Goal: Task Accomplishment & Management: Complete application form

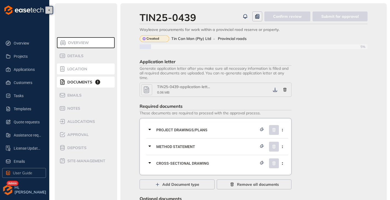
click at [72, 70] on span "Location" at bounding box center [77, 69] width 22 height 5
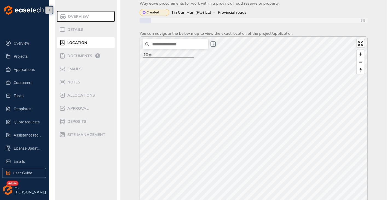
scroll to position [110, 0]
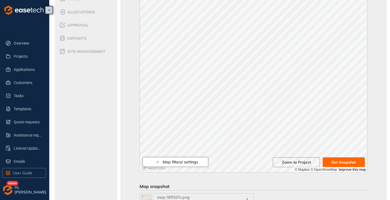
click at [169, 164] on span "Map filters/ settings" at bounding box center [181, 162] width 36 height 5
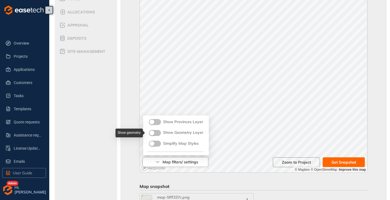
click at [156, 135] on button "button" at bounding box center [155, 133] width 12 height 6
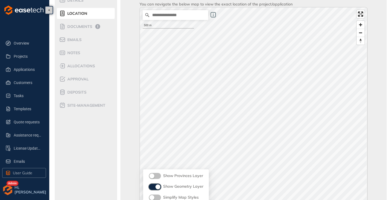
scroll to position [55, 0]
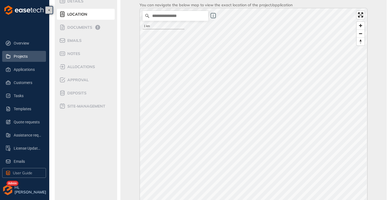
click at [21, 57] on span "Projects" at bounding box center [28, 56] width 28 height 11
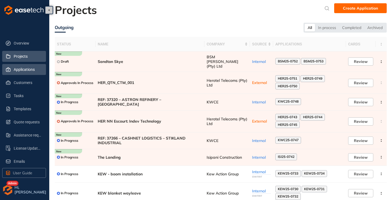
click at [20, 67] on span "Applications" at bounding box center [28, 69] width 28 height 11
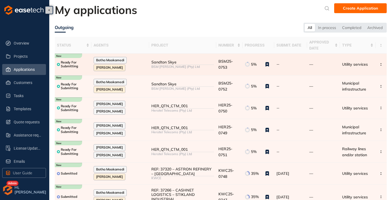
click at [174, 70] on td "Sandton Skye BSM [PERSON_NAME] (Pty) Ltd" at bounding box center [182, 65] width 67 height 22
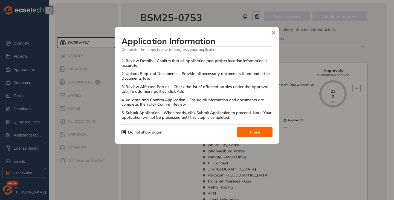
click at [254, 131] on span "Close" at bounding box center [255, 132] width 10 height 6
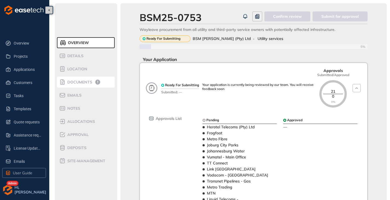
click at [62, 83] on icon at bounding box center [62, 82] width 7 height 7
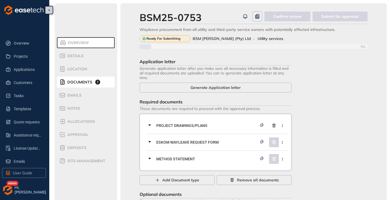
click at [152, 126] on icon at bounding box center [150, 125] width 7 height 7
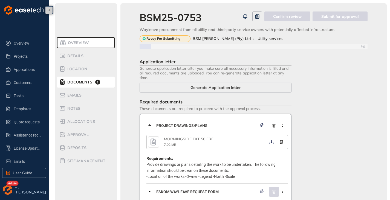
click at [155, 143] on icon "button" at bounding box center [153, 142] width 8 height 10
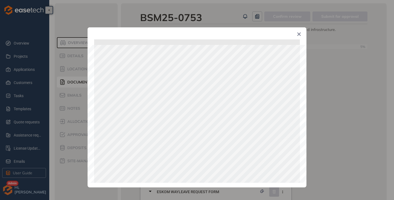
click at [300, 31] on span "Close" at bounding box center [299, 34] width 15 height 15
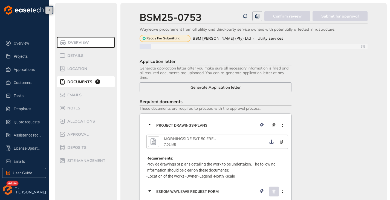
scroll to position [55, 0]
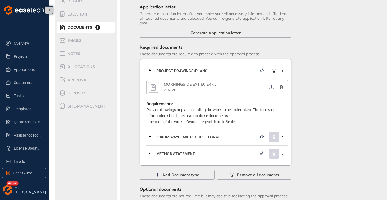
click at [150, 70] on icon at bounding box center [150, 70] width 7 height 7
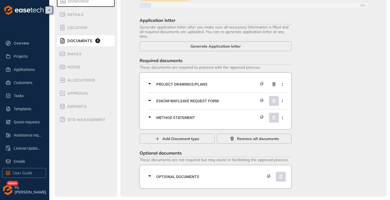
scroll to position [41, 0]
click at [283, 118] on icon "button" at bounding box center [282, 118] width 5 height 2
click at [263, 132] on span "Remove current document type" at bounding box center [255, 130] width 58 height 5
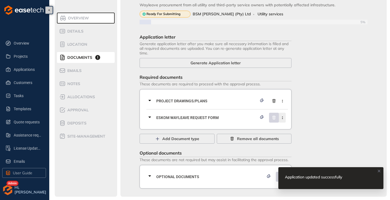
click at [282, 119] on icon "button" at bounding box center [282, 118] width 5 height 2
click at [258, 134] on button "Remove current document type" at bounding box center [255, 131] width 58 height 8
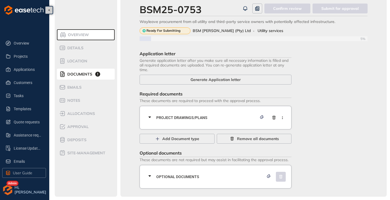
scroll to position [8, 0]
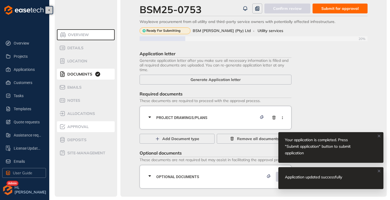
click at [78, 129] on div "Approval" at bounding box center [82, 127] width 47 height 7
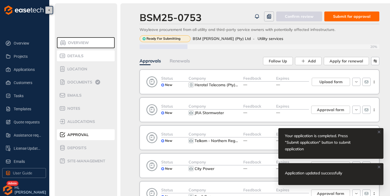
click at [66, 56] on span "Details" at bounding box center [75, 56] width 18 height 5
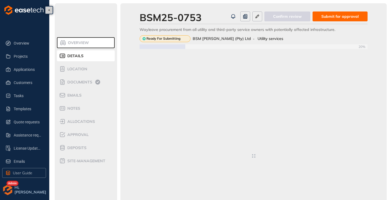
type textarea "**********"
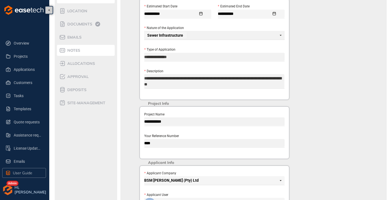
scroll to position [34, 0]
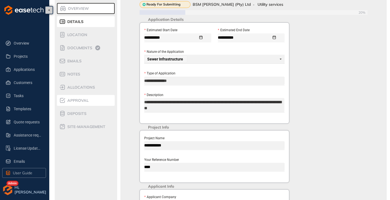
click at [67, 102] on span "Approval" at bounding box center [77, 100] width 23 height 5
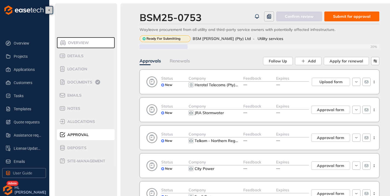
click at [355, 17] on span "Submit for approval" at bounding box center [352, 16] width 38 height 6
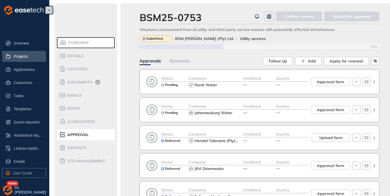
click at [21, 58] on span "Projects" at bounding box center [28, 56] width 28 height 11
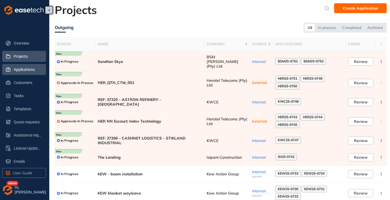
click at [29, 69] on span "Applications" at bounding box center [28, 69] width 28 height 11
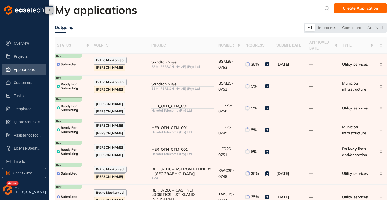
click at [4, 192] on img "button" at bounding box center [7, 190] width 11 height 11
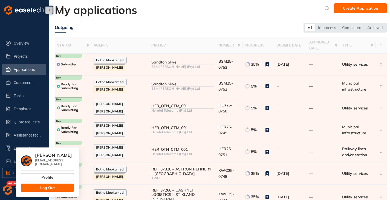
click at [31, 184] on button "Log Out" at bounding box center [47, 188] width 53 height 8
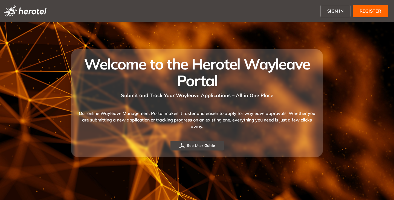
click at [333, 10] on span "SIGN IN" at bounding box center [336, 11] width 16 height 7
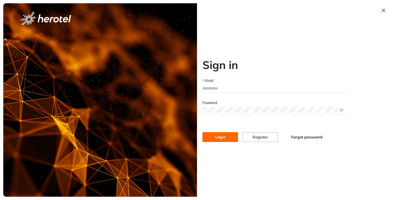
drag, startPoint x: 220, startPoint y: 88, endPoint x: 223, endPoint y: 89, distance: 4.0
click at [220, 88] on input "Email" at bounding box center [275, 88] width 144 height 8
type input "**********"
click at [203, 132] on button "Login" at bounding box center [221, 137] width 36 height 10
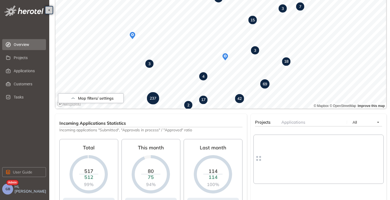
scroll to position [82, 0]
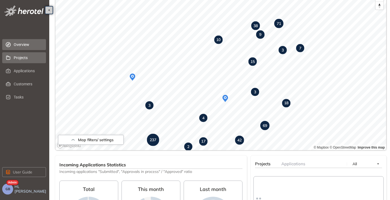
click at [26, 58] on span "Projects" at bounding box center [28, 57] width 28 height 11
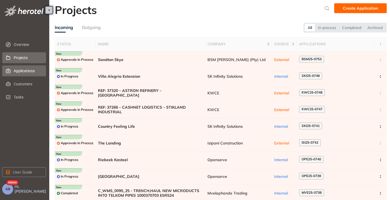
click at [29, 71] on span "Applications" at bounding box center [28, 70] width 28 height 11
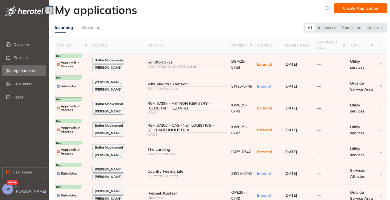
click at [7, 190] on span "GB" at bounding box center [7, 189] width 5 height 4
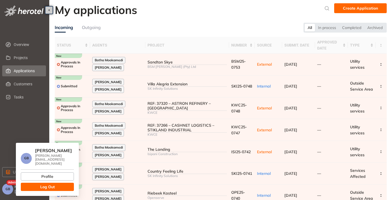
click at [38, 186] on button "Log Out" at bounding box center [47, 187] width 53 height 8
